Goal: Task Accomplishment & Management: Complete application form

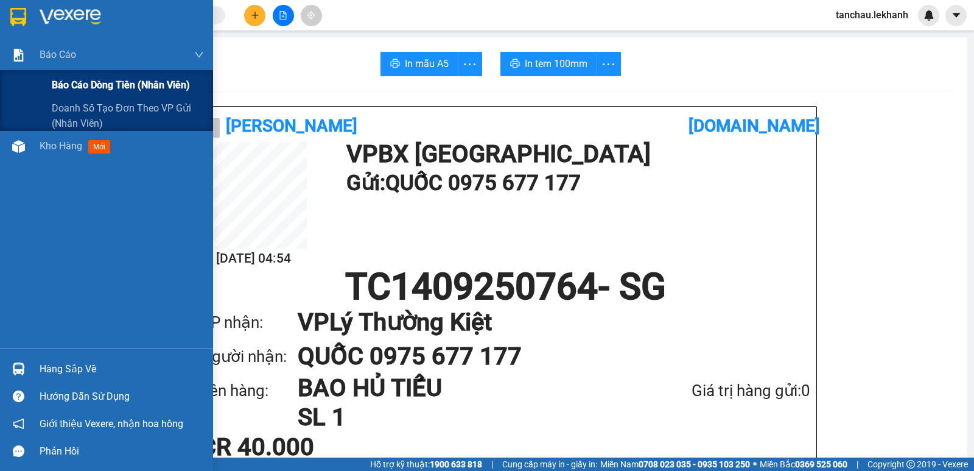
click at [78, 89] on span "Báo cáo dòng tiền (nhân viên)" at bounding box center [121, 84] width 138 height 15
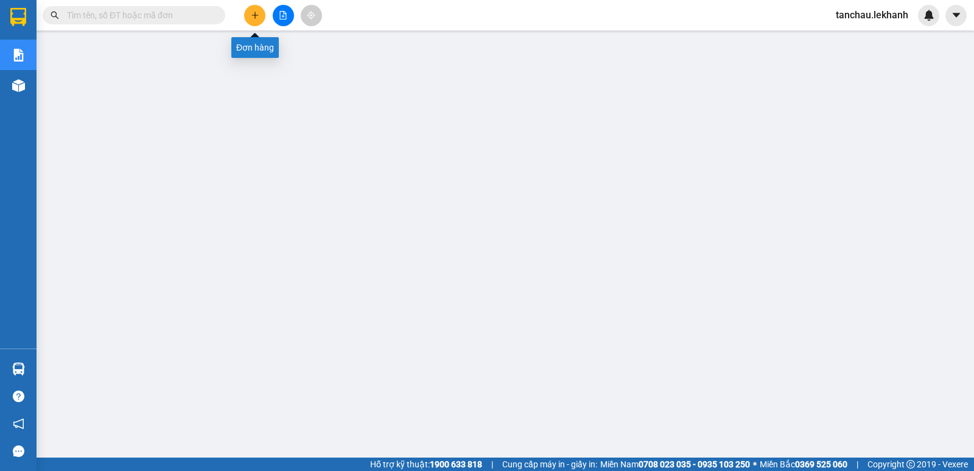
click at [261, 19] on button at bounding box center [254, 15] width 21 height 21
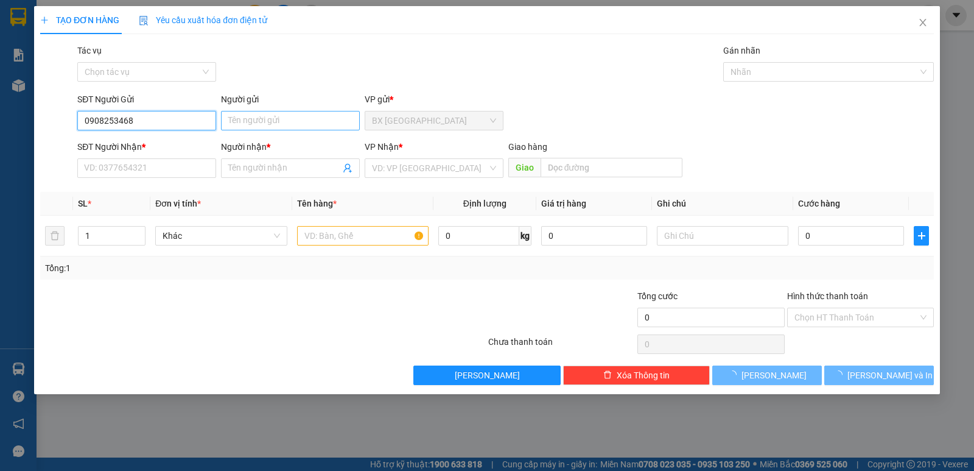
type input "0908253468"
click at [286, 125] on input "Người gửi" at bounding box center [290, 120] width 139 height 19
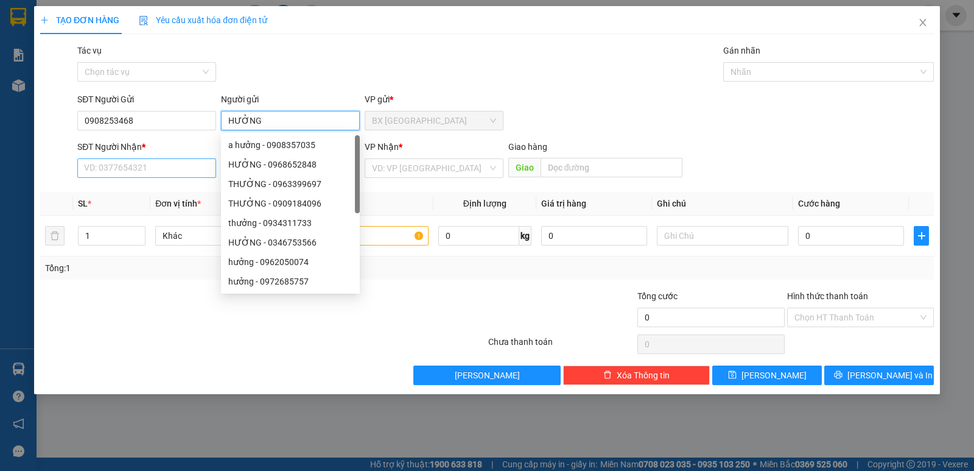
type input "HƯỞNG"
click at [167, 163] on input "SĐT Người Nhận *" at bounding box center [146, 167] width 139 height 19
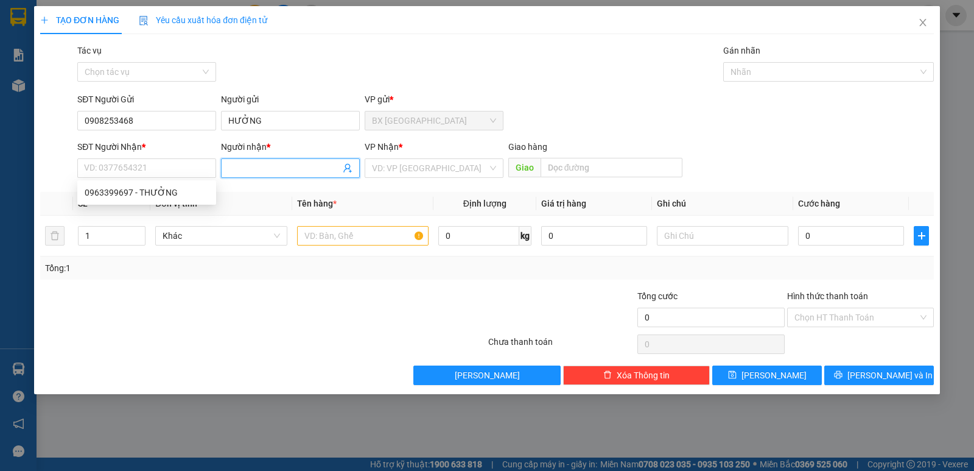
click at [250, 159] on span at bounding box center [290, 167] width 139 height 19
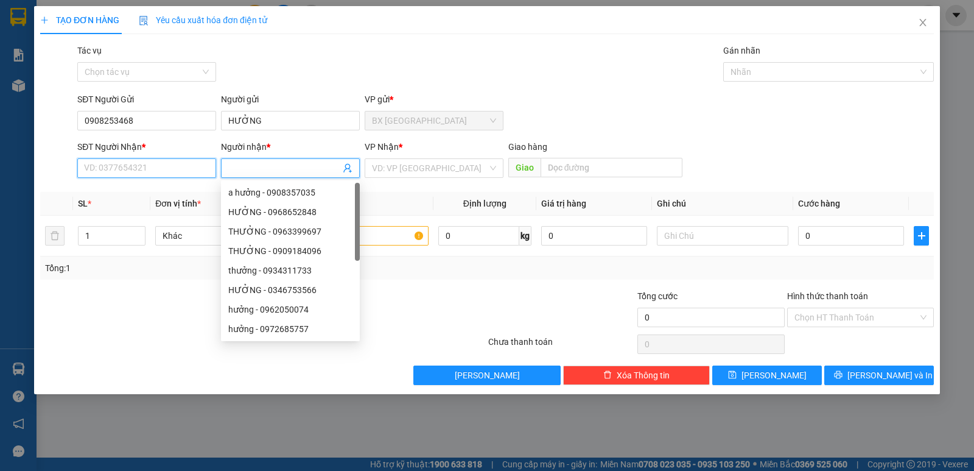
click at [176, 166] on input "SĐT Người Nhận *" at bounding box center [146, 167] width 139 height 19
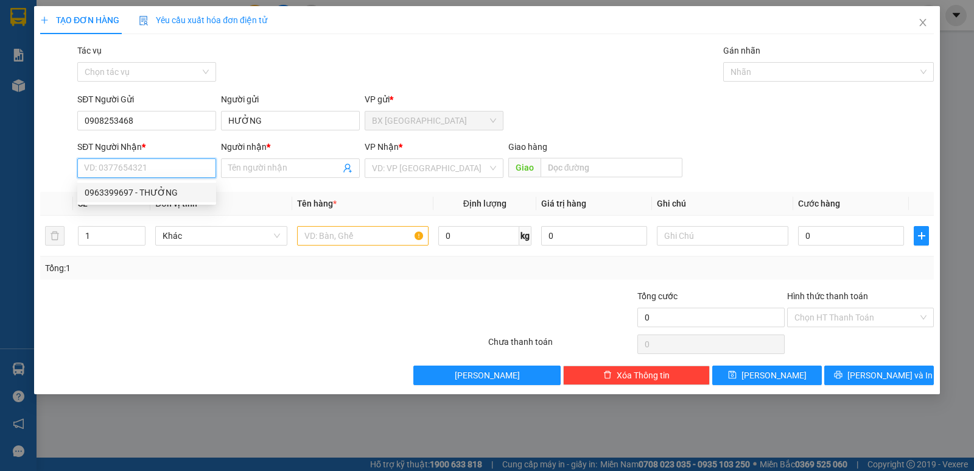
click at [164, 195] on div "0963399697 - THƯỞNG" at bounding box center [147, 192] width 124 height 13
type input "0963399697"
type input "THƯỞNG"
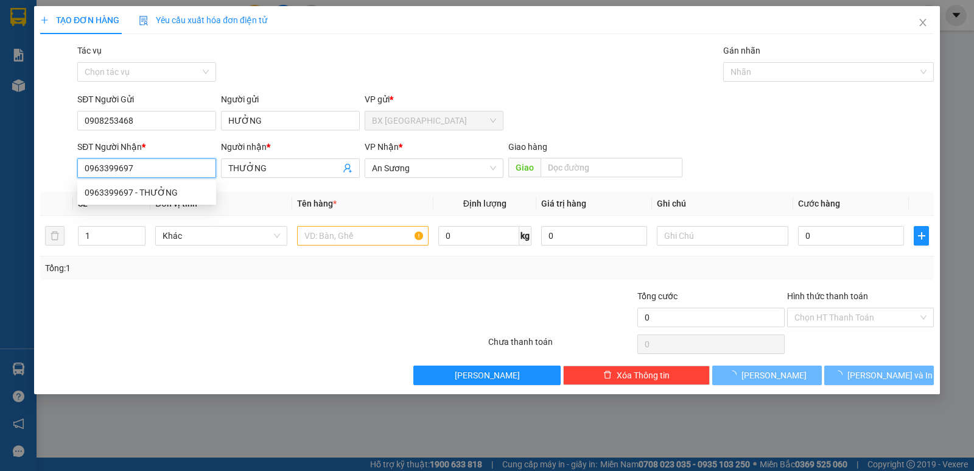
type input "30.000"
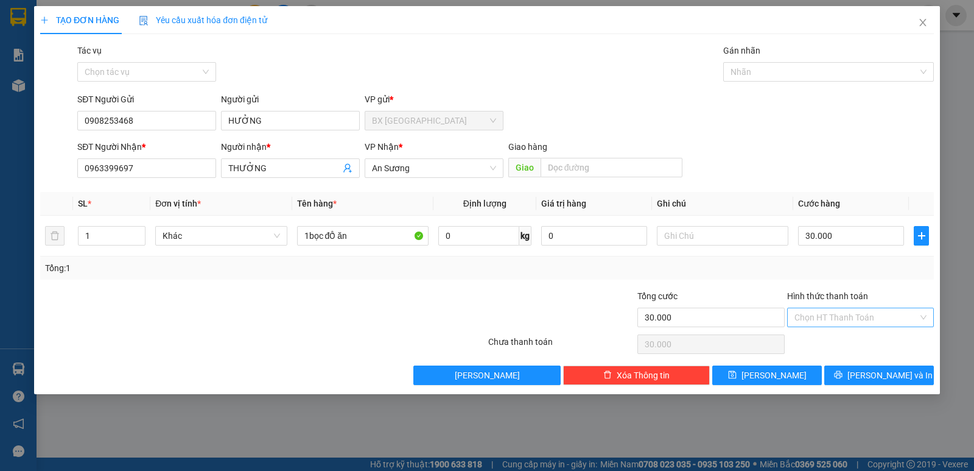
click at [866, 310] on input "Hình thức thanh toán" at bounding box center [857, 317] width 124 height 18
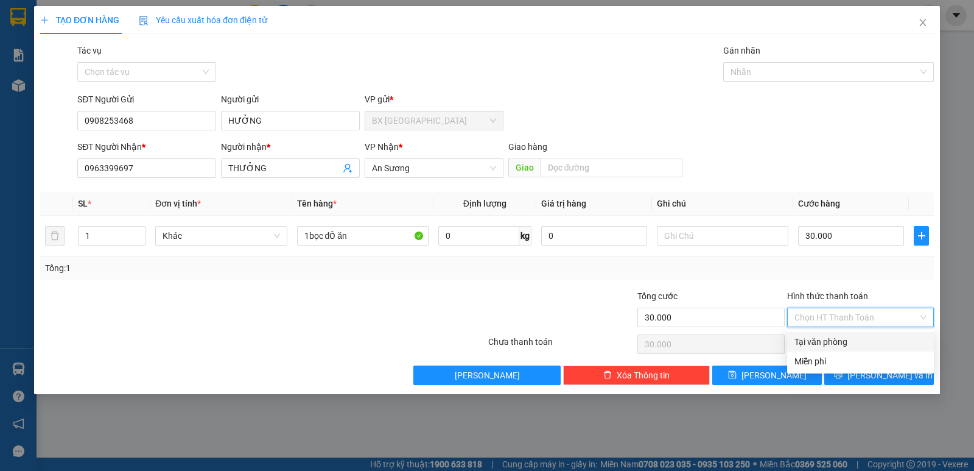
click at [845, 337] on div "Tại văn phòng" at bounding box center [861, 341] width 132 height 13
type input "0"
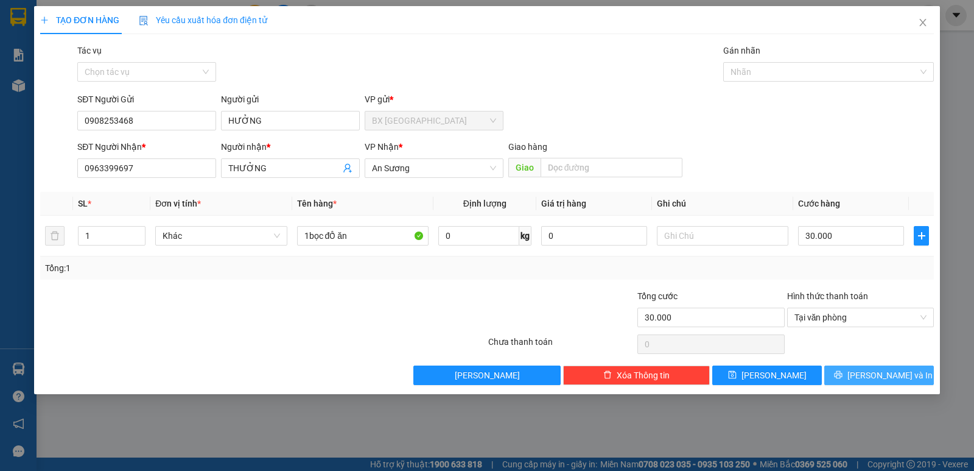
click at [908, 376] on button "[PERSON_NAME] và In" at bounding box center [879, 374] width 110 height 19
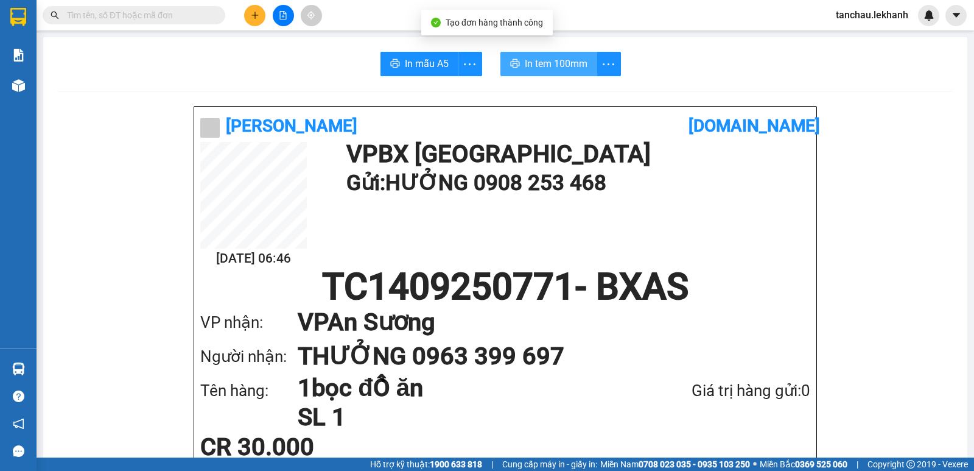
click at [546, 71] on span "In tem 100mm" at bounding box center [556, 63] width 63 height 15
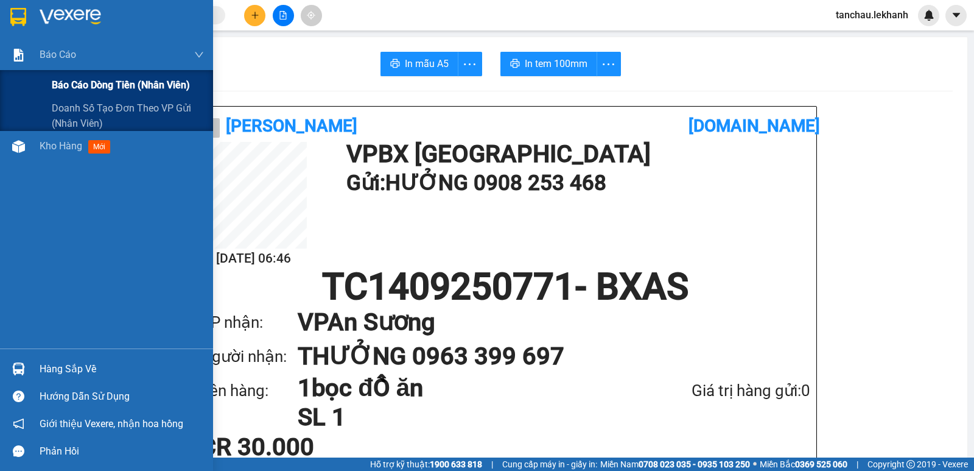
click at [68, 88] on span "Báo cáo dòng tiền (nhân viên)" at bounding box center [121, 84] width 138 height 15
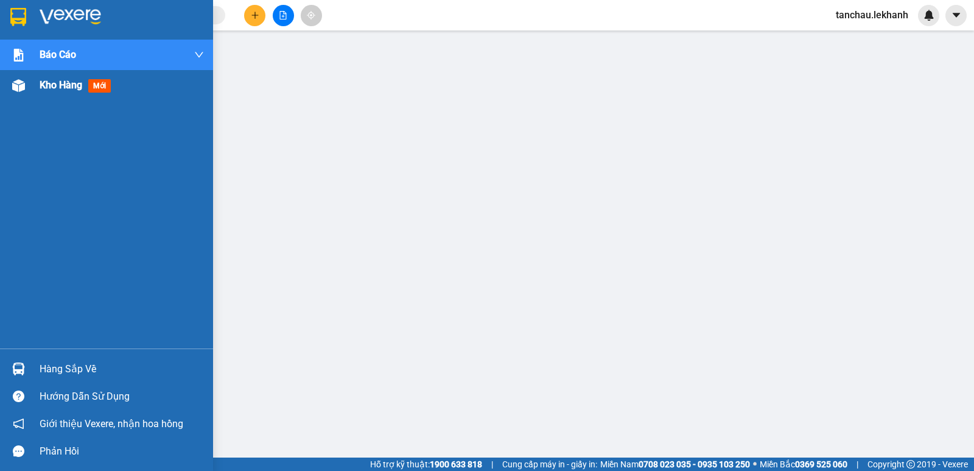
click at [52, 78] on div "Kho hàng mới" at bounding box center [78, 84] width 76 height 15
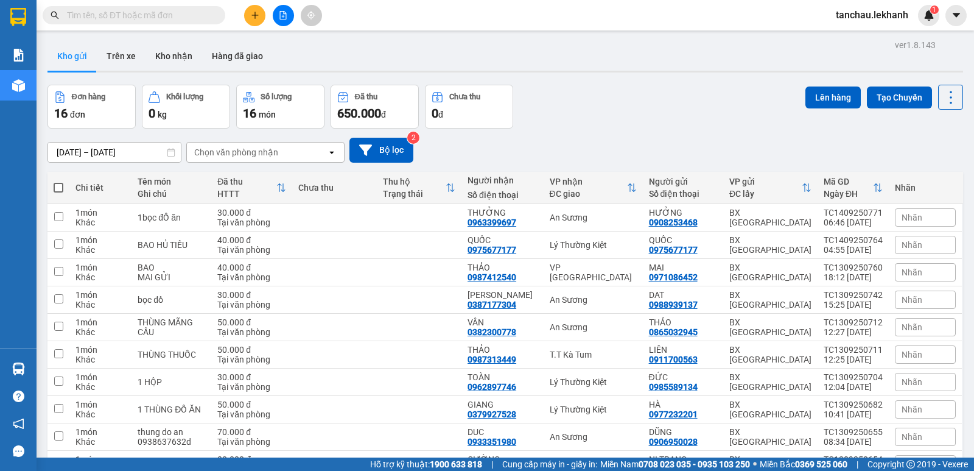
click at [63, 147] on input "[DATE] – [DATE]" at bounding box center [114, 151] width 133 height 19
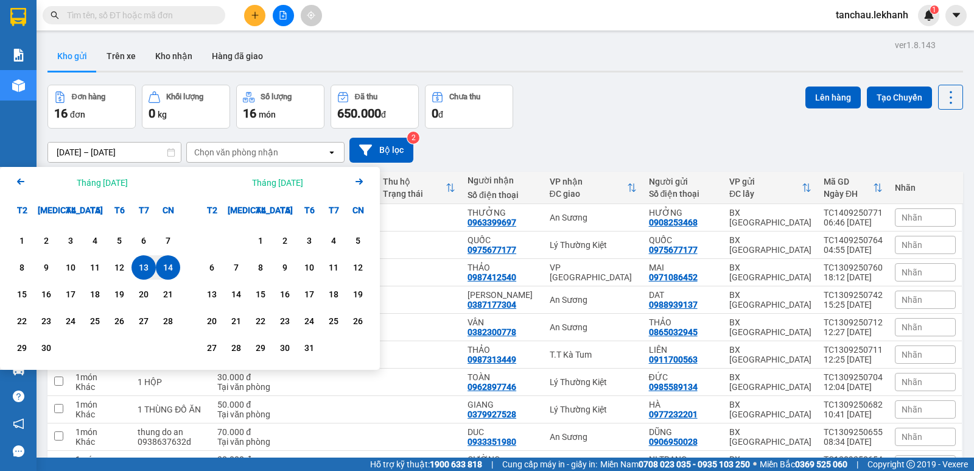
click at [166, 267] on div "14" at bounding box center [168, 267] width 17 height 15
type input "14/09/2025 – 14/09/2025"
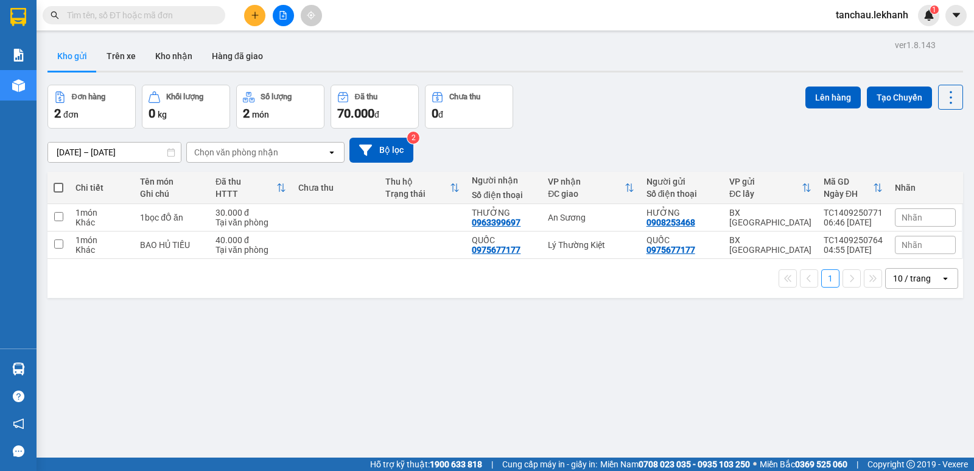
click at [258, 14] on icon "plus" at bounding box center [255, 15] width 9 height 9
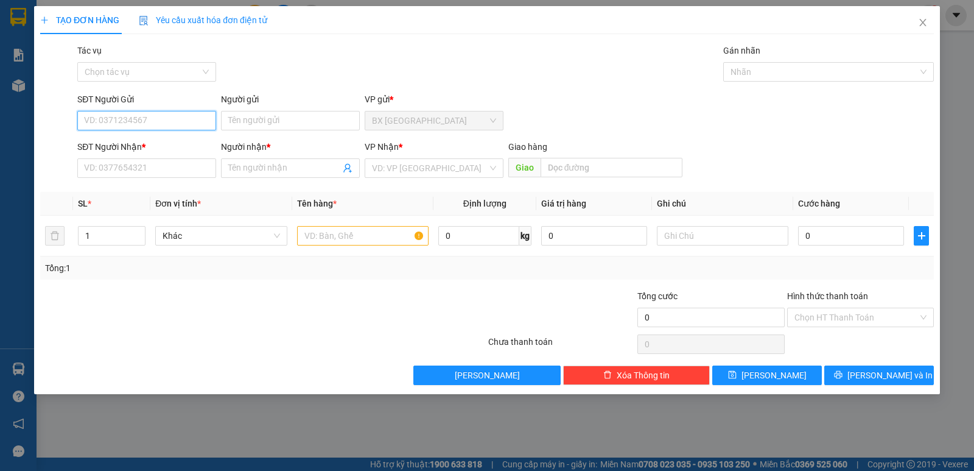
click at [150, 122] on input "SĐT Người Gửi" at bounding box center [146, 120] width 139 height 19
type input "0375201070"
click at [255, 118] on input "Người gửi" at bounding box center [290, 120] width 139 height 19
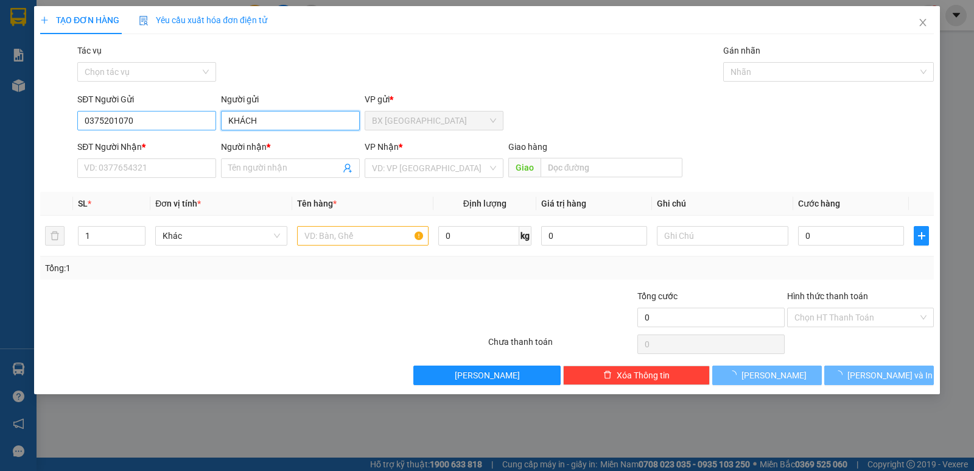
type input "KHÁCH"
click at [165, 115] on input "0375201070" at bounding box center [146, 120] width 139 height 19
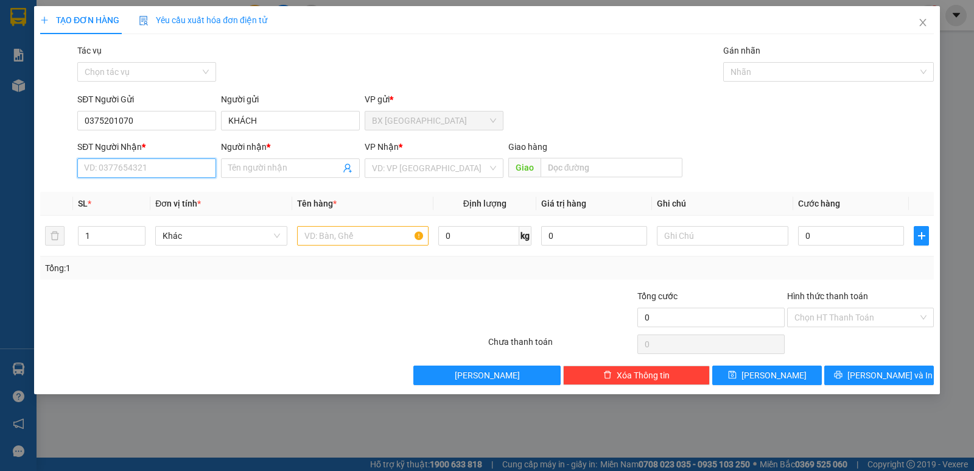
click at [107, 166] on input "SĐT Người Nhận *" at bounding box center [146, 167] width 139 height 19
paste input "0375201070"
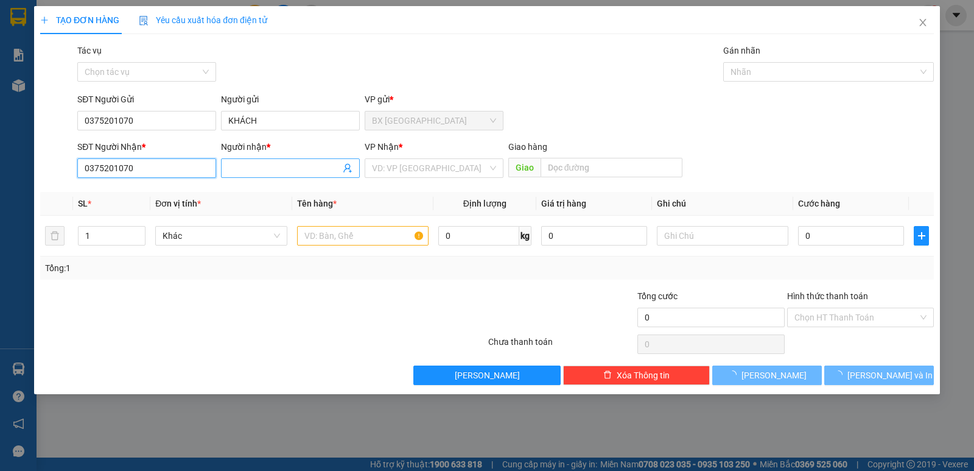
type input "0375201070"
click at [242, 170] on input "Người nhận *" at bounding box center [284, 167] width 112 height 13
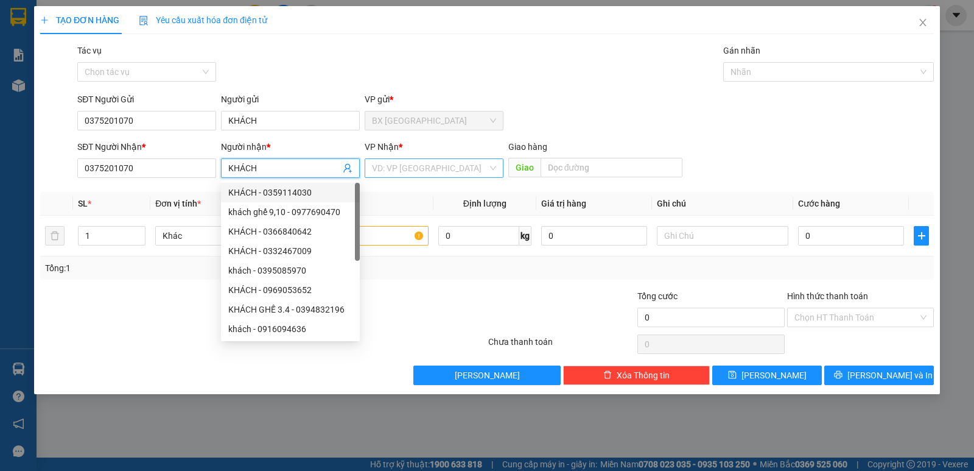
type input "KHÁCH"
click at [474, 166] on input "search" at bounding box center [430, 168] width 116 height 18
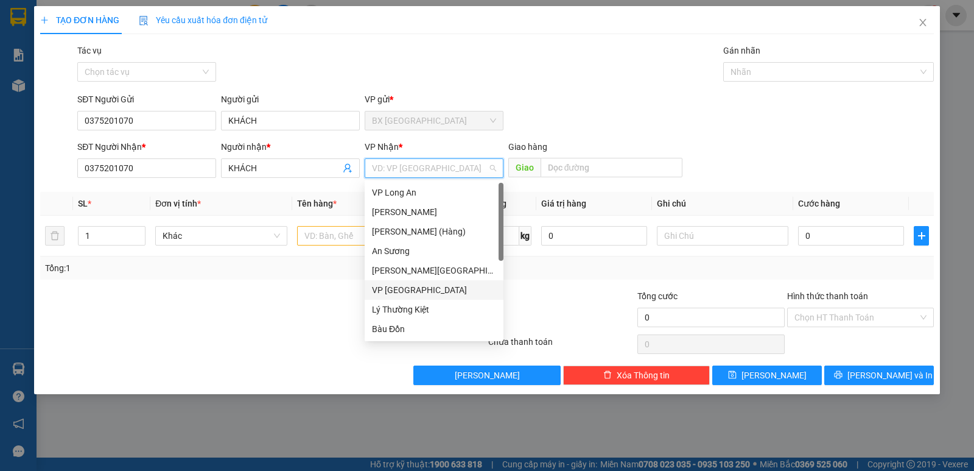
drag, startPoint x: 405, startPoint y: 294, endPoint x: 399, endPoint y: 287, distance: 9.5
click at [405, 294] on div "VP [GEOGRAPHIC_DATA]" at bounding box center [434, 289] width 124 height 13
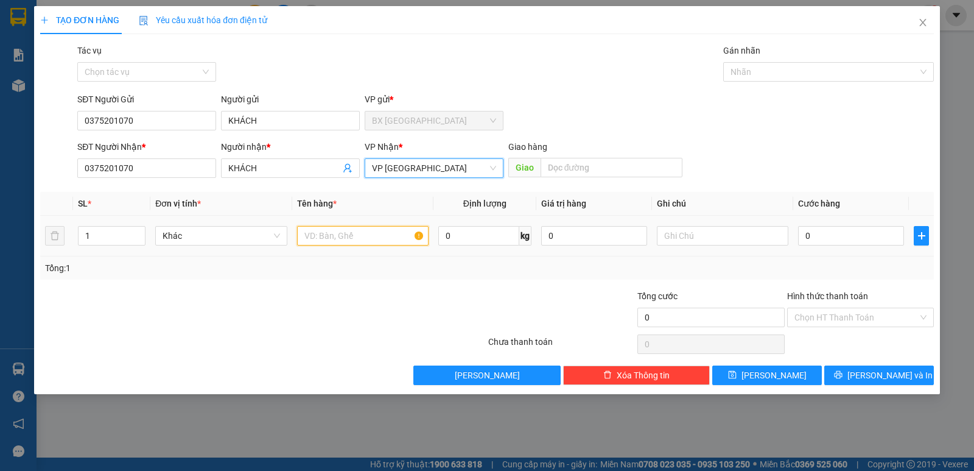
click at [331, 239] on input "text" at bounding box center [363, 235] width 132 height 19
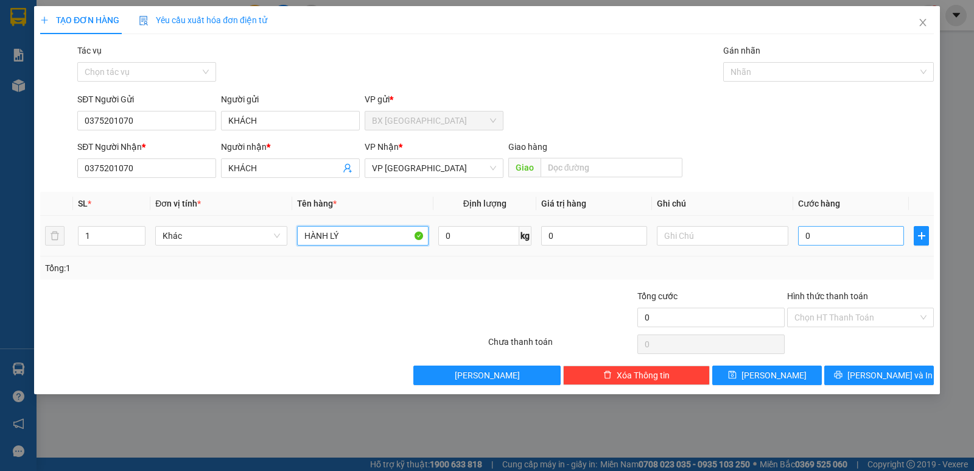
type input "HÀNH LÝ"
click at [836, 239] on input "0" at bounding box center [851, 235] width 106 height 19
type input "5"
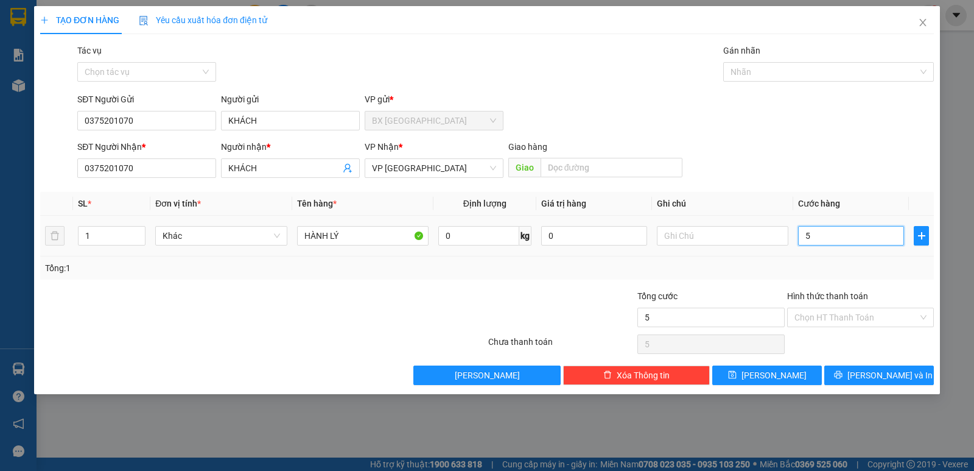
type input "50"
type input "500"
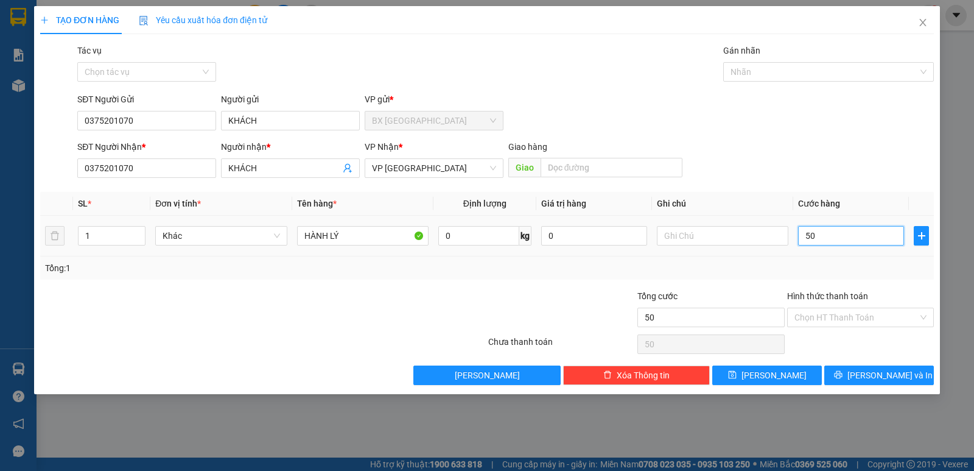
type input "500"
type input "5.000"
type input "50.000"
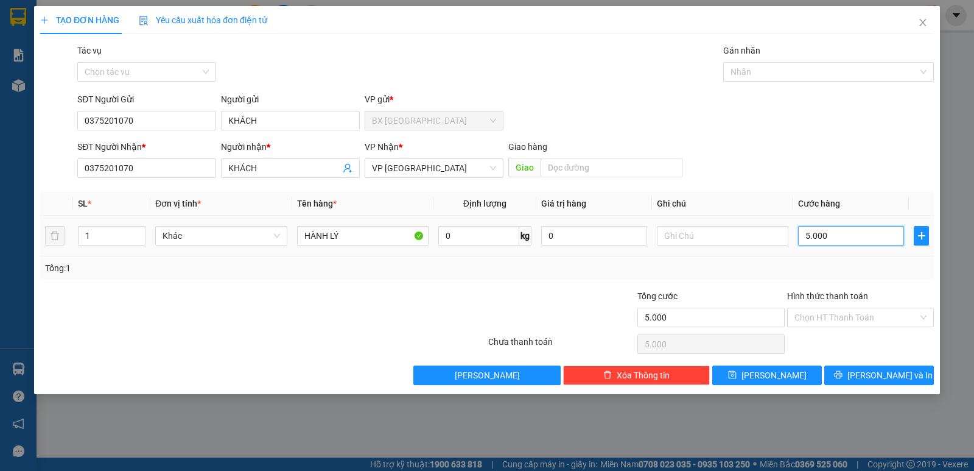
type input "50.000"
click at [813, 311] on input "Hình thức thanh toán" at bounding box center [857, 317] width 124 height 18
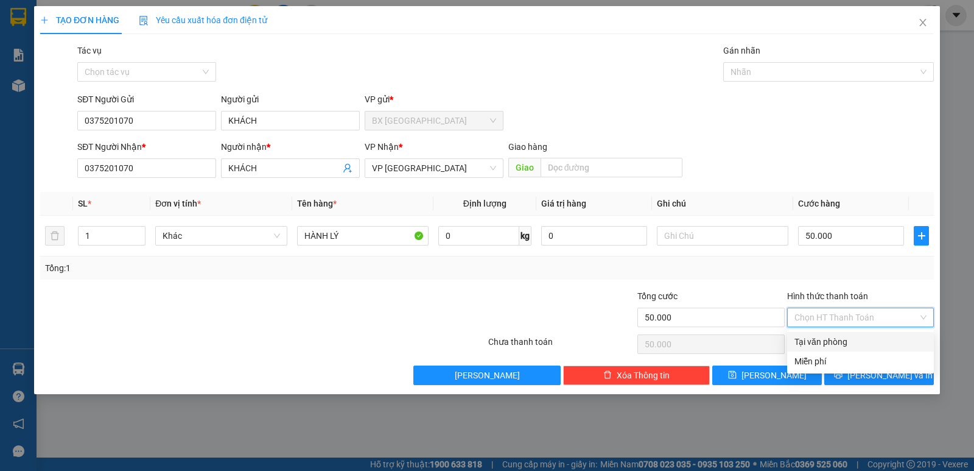
click at [821, 340] on div "Tại văn phòng" at bounding box center [861, 341] width 132 height 13
type input "0"
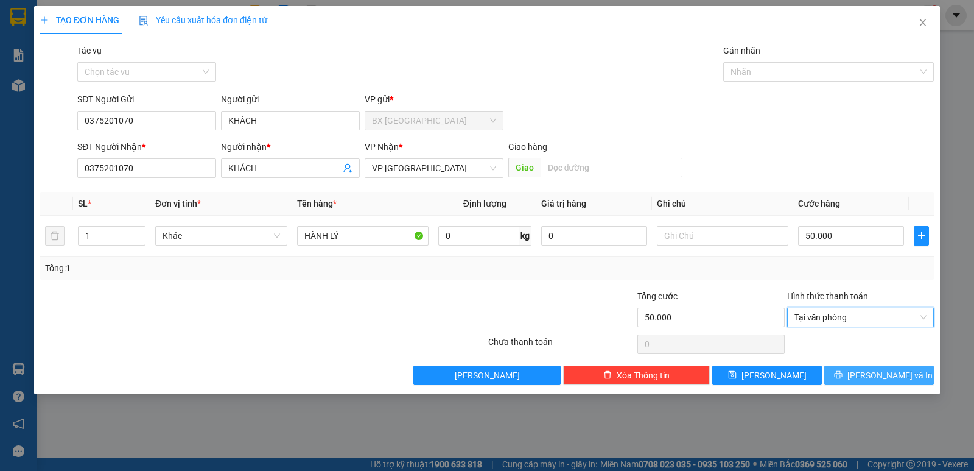
click at [842, 374] on icon "printer" at bounding box center [838, 375] width 8 height 8
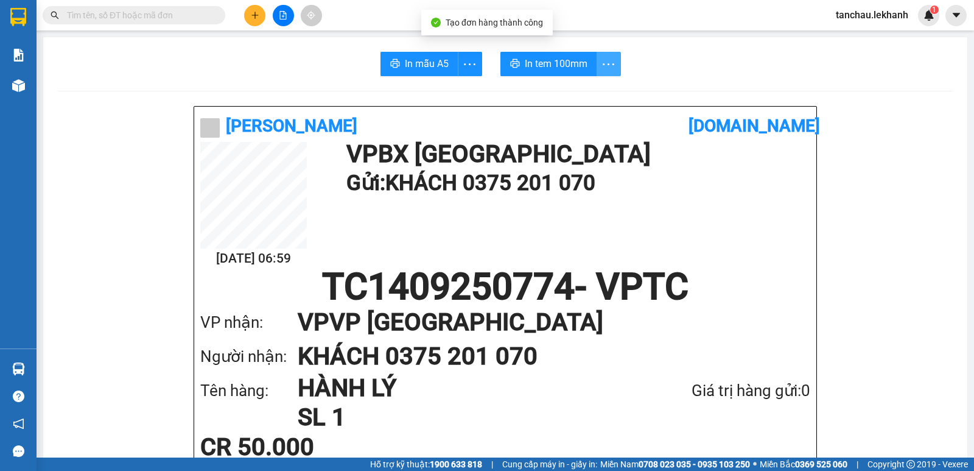
click at [601, 71] on icon "more" at bounding box center [608, 64] width 15 height 15
click at [590, 90] on div "In tem 100mm theo số lượng (1)" at bounding box center [548, 90] width 122 height 13
